Goal: Task Accomplishment & Management: Complete application form

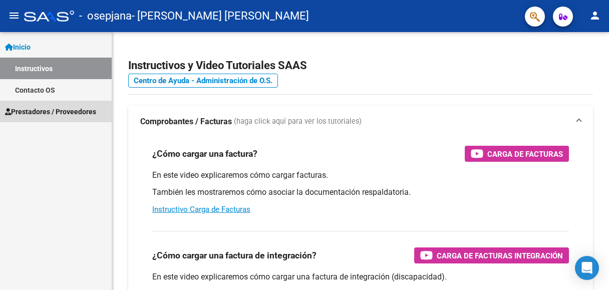
click at [67, 111] on span "Prestadores / Proveedores" at bounding box center [50, 111] width 91 height 11
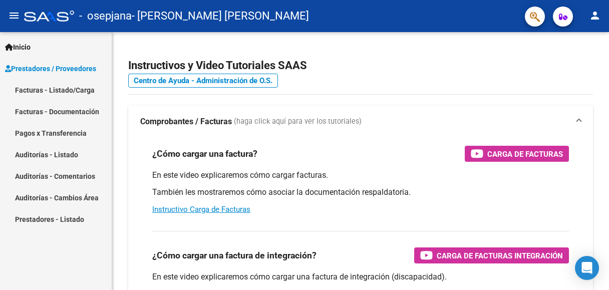
click at [61, 89] on link "Facturas - Listado/Carga" at bounding box center [56, 90] width 112 height 22
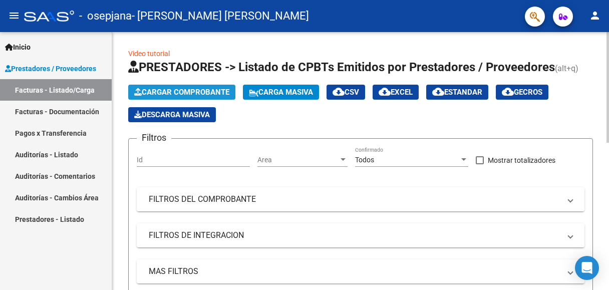
click at [154, 88] on span "Cargar Comprobante" at bounding box center [181, 92] width 95 height 9
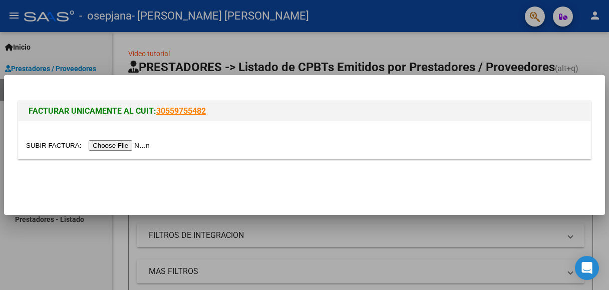
click at [128, 149] on input "file" at bounding box center [89, 145] width 127 height 11
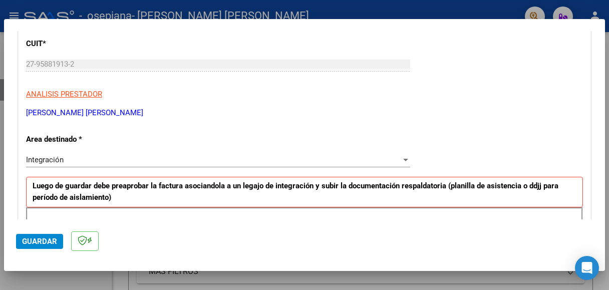
scroll to position [184, 0]
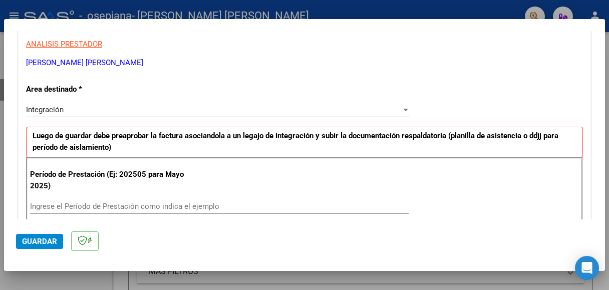
click at [142, 202] on input "Ingrese el Período de Prestación como indica el ejemplo" at bounding box center [219, 206] width 379 height 9
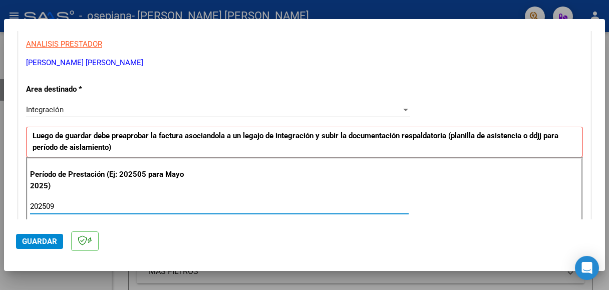
type input "202509"
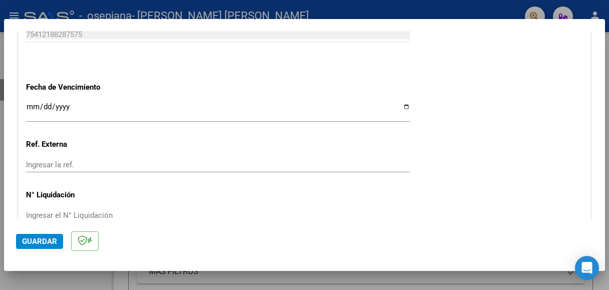
scroll to position [670, 0]
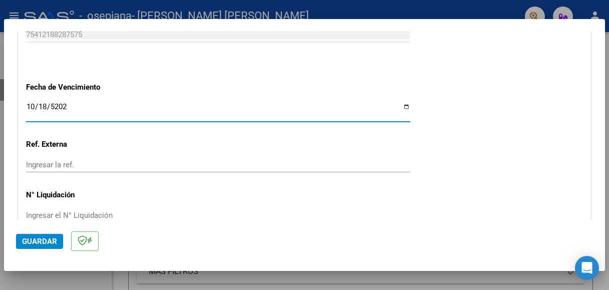
type input "[DATE]"
drag, startPoint x: 31, startPoint y: 105, endPoint x: 33, endPoint y: 152, distance: 47.1
click at [31, 105] on input "[DATE]" at bounding box center [218, 111] width 384 height 16
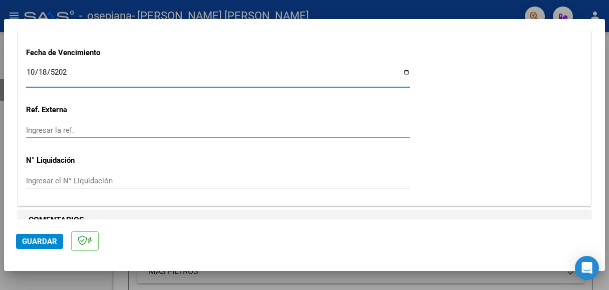
scroll to position [720, 0]
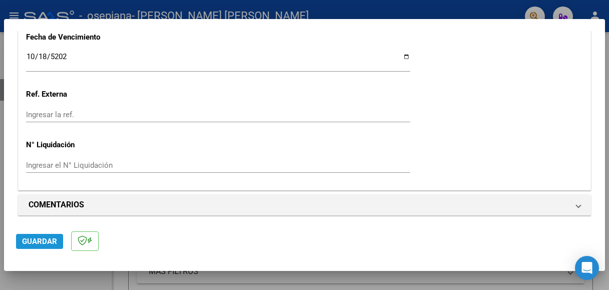
click at [52, 244] on span "Guardar" at bounding box center [39, 241] width 35 height 9
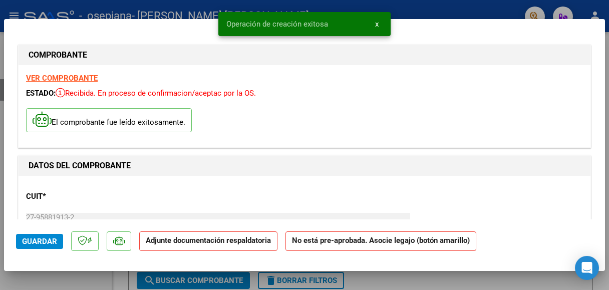
click at [206, 244] on strong "Adjunte documentación respaldatoria" at bounding box center [208, 240] width 125 height 9
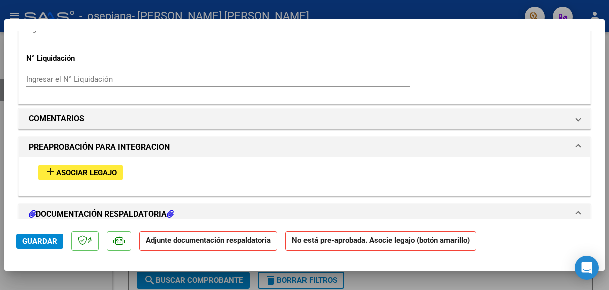
scroll to position [801, 0]
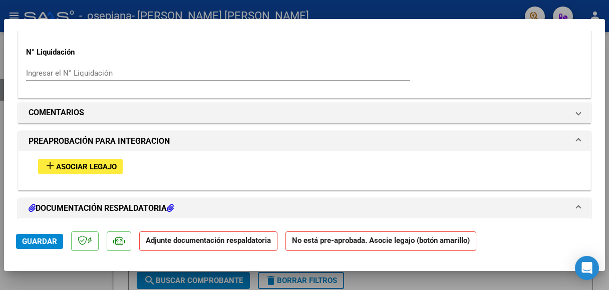
click at [109, 169] on span "Asociar Legajo" at bounding box center [86, 166] width 61 height 9
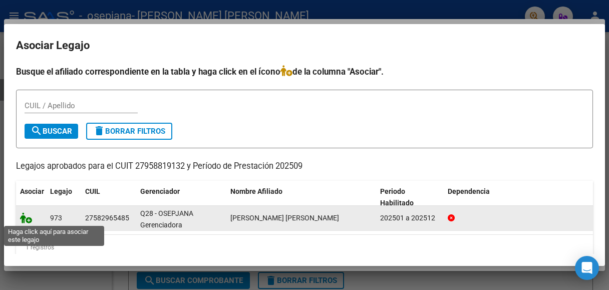
click at [27, 221] on icon at bounding box center [26, 217] width 12 height 11
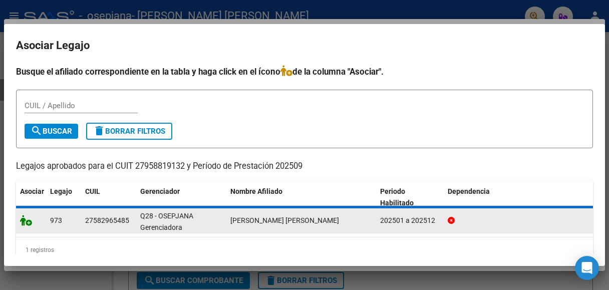
scroll to position [827, 0]
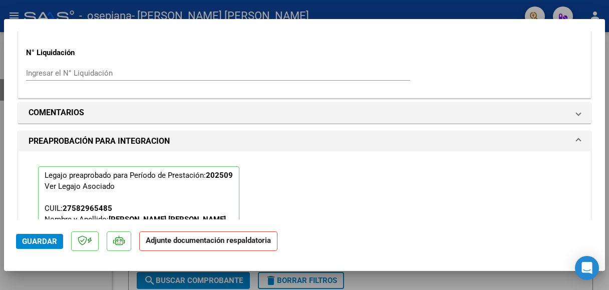
click at [207, 245] on p "Adjunte documentación respaldatoria" at bounding box center [208, 241] width 138 height 20
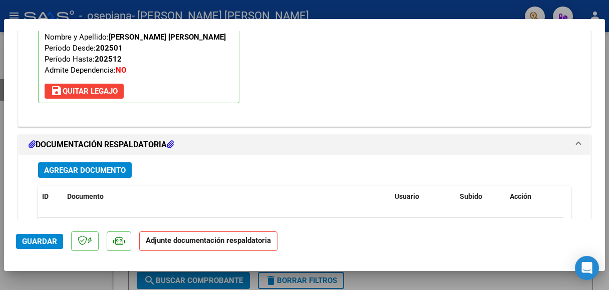
scroll to position [1028, 0]
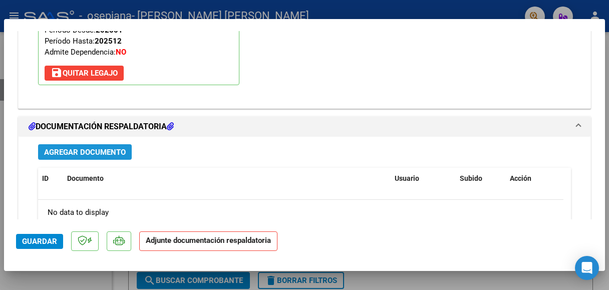
click at [107, 149] on span "Agregar Documento" at bounding box center [85, 152] width 82 height 9
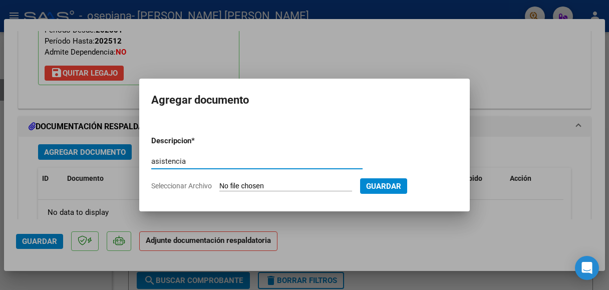
type input "asistencia"
click at [237, 185] on input "Seleccionar Archivo" at bounding box center [285, 187] width 133 height 10
type input "C:\fakepath\[PERSON_NAME] sept.pdf"
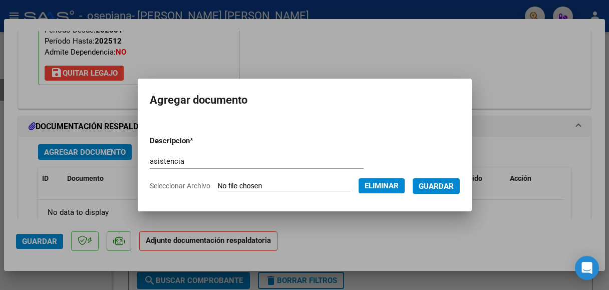
click at [446, 184] on span "Guardar" at bounding box center [436, 186] width 35 height 9
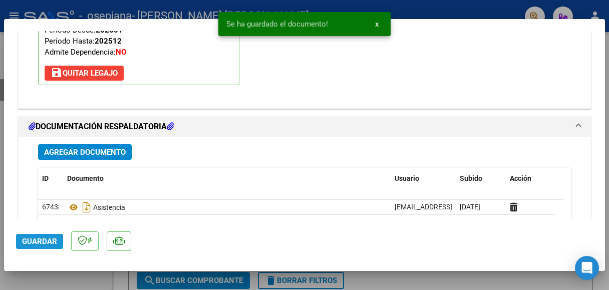
click at [45, 242] on span "Guardar" at bounding box center [39, 241] width 35 height 9
click at [78, 283] on div at bounding box center [304, 145] width 609 height 290
type input "$ 0,00"
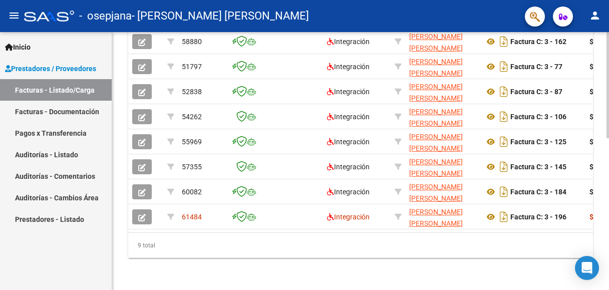
scroll to position [368, 0]
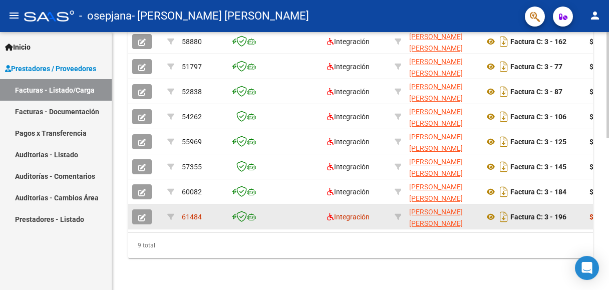
click at [144, 214] on icon "button" at bounding box center [142, 218] width 8 height 8
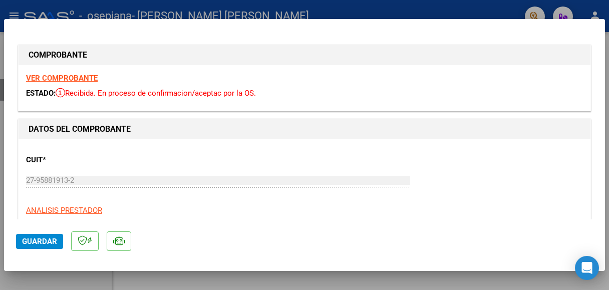
click at [96, 284] on div at bounding box center [304, 145] width 609 height 290
type input "$ 0,00"
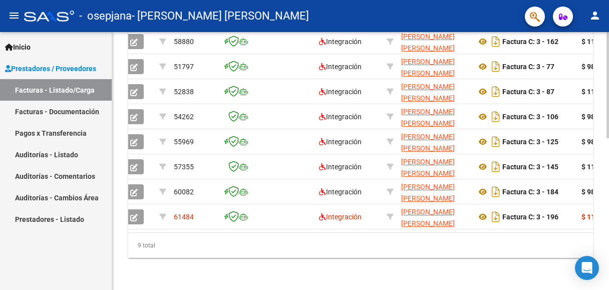
scroll to position [0, 0]
